Goal: Task Accomplishment & Management: Use online tool/utility

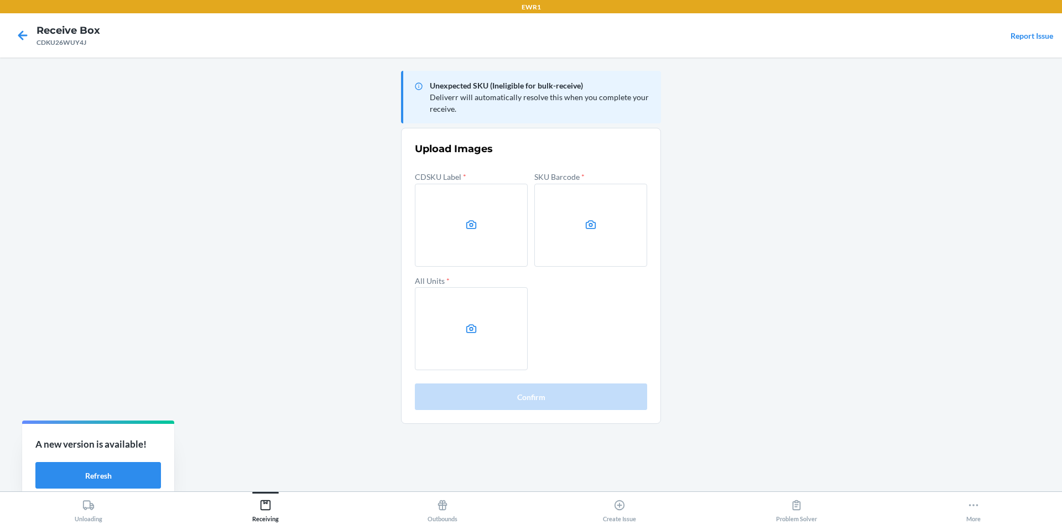
click at [461, 250] on label at bounding box center [471, 225] width 113 height 83
click at [0, 0] on input "file" at bounding box center [0, 0] width 0 height 0
click at [603, 226] on label at bounding box center [590, 225] width 113 height 83
click at [0, 0] on input "file" at bounding box center [0, 0] width 0 height 0
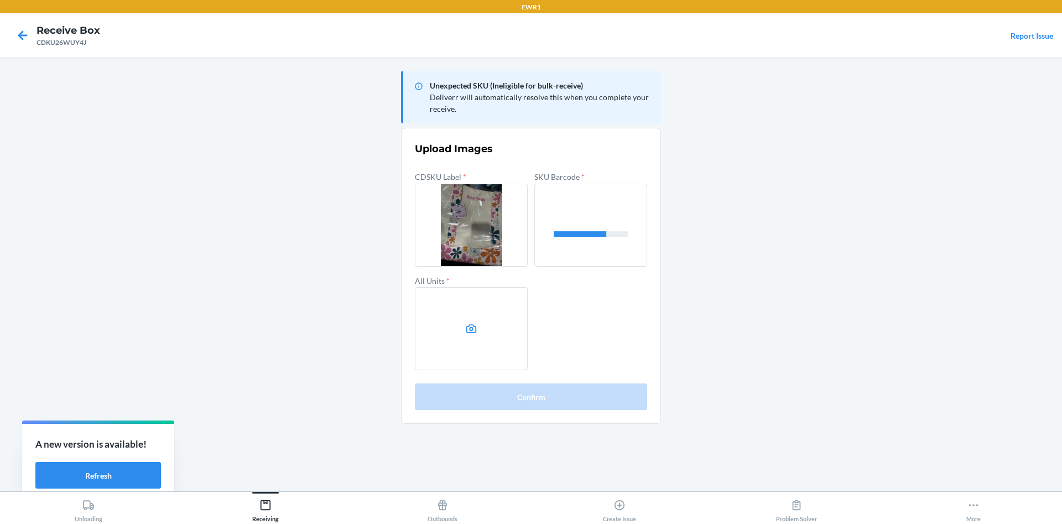
click at [463, 325] on label at bounding box center [471, 328] width 113 height 83
click at [0, 0] on input "file" at bounding box center [0, 0] width 0 height 0
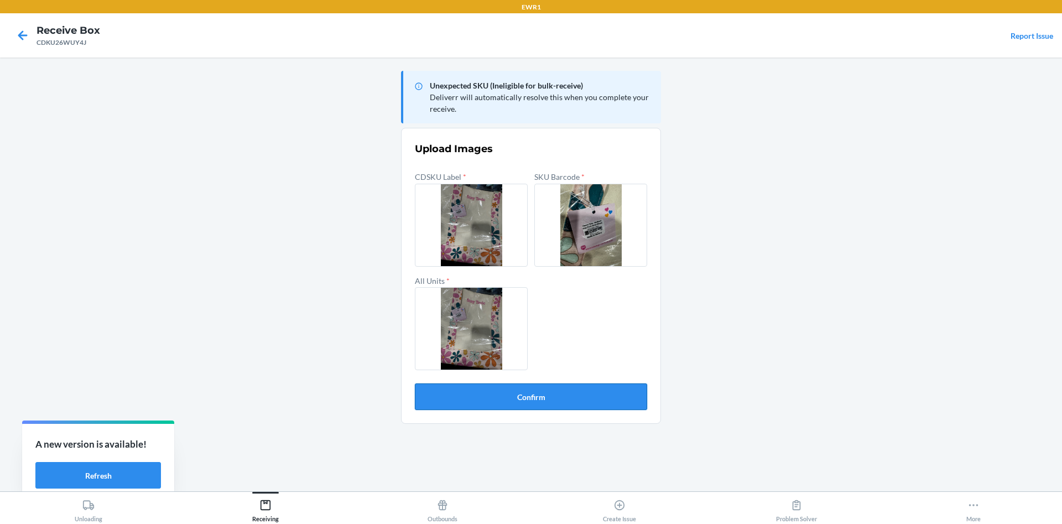
click at [550, 398] on button "Confirm" at bounding box center [531, 396] width 232 height 27
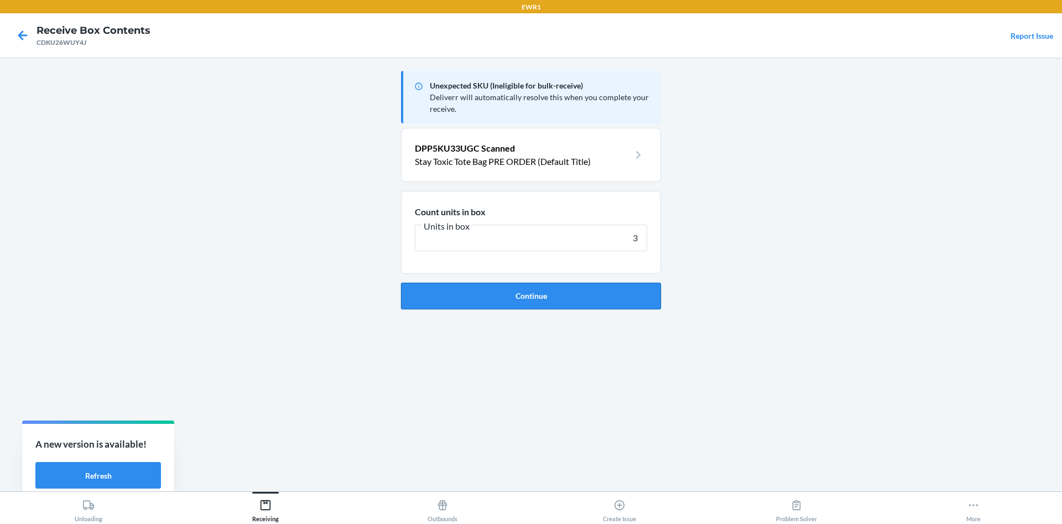
type input "3"
click at [624, 291] on button "Continue" at bounding box center [531, 296] width 260 height 27
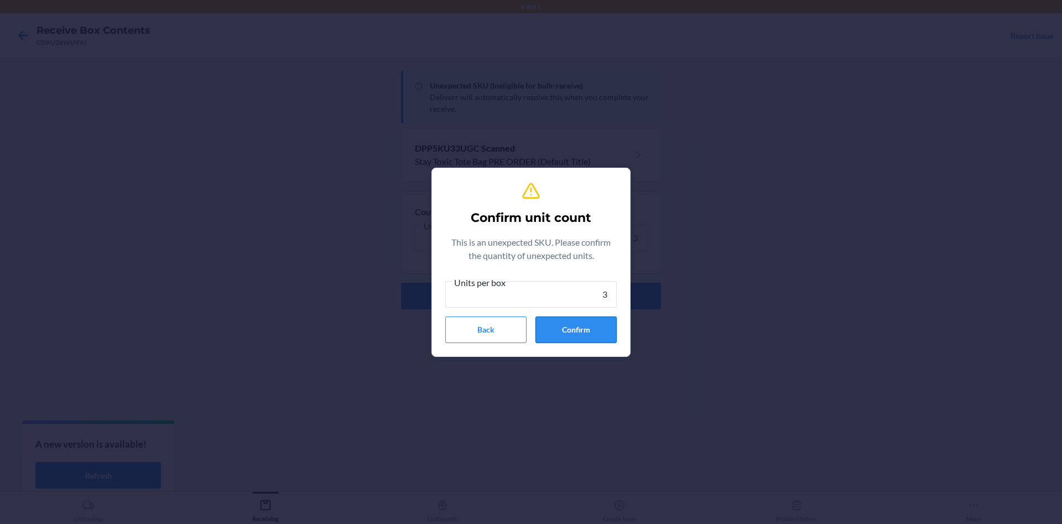
type input "3"
click at [610, 332] on button "Confirm" at bounding box center [576, 329] width 81 height 27
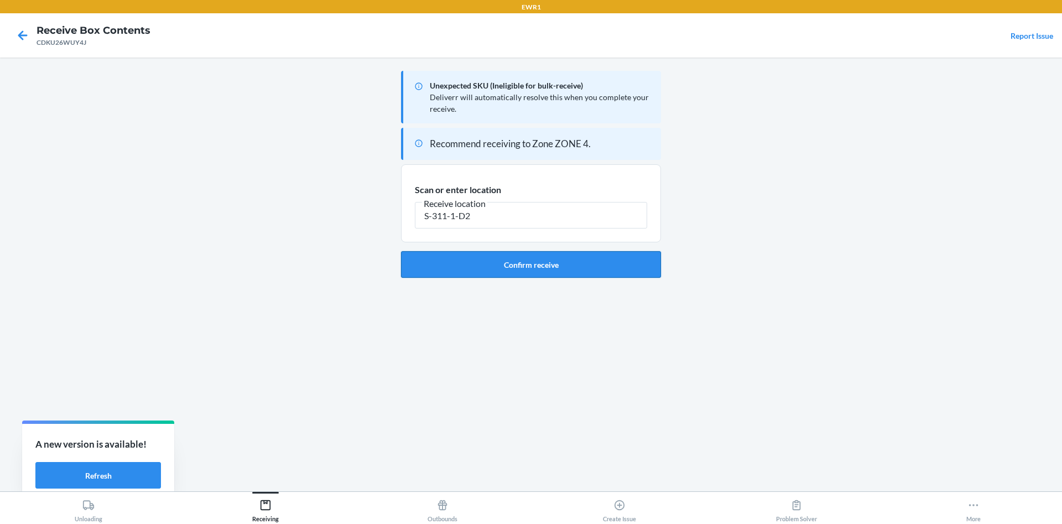
type input "S-311-1-D2"
click at [503, 261] on button "Confirm receive" at bounding box center [531, 264] width 260 height 27
